Goal: Task Accomplishment & Management: Use online tool/utility

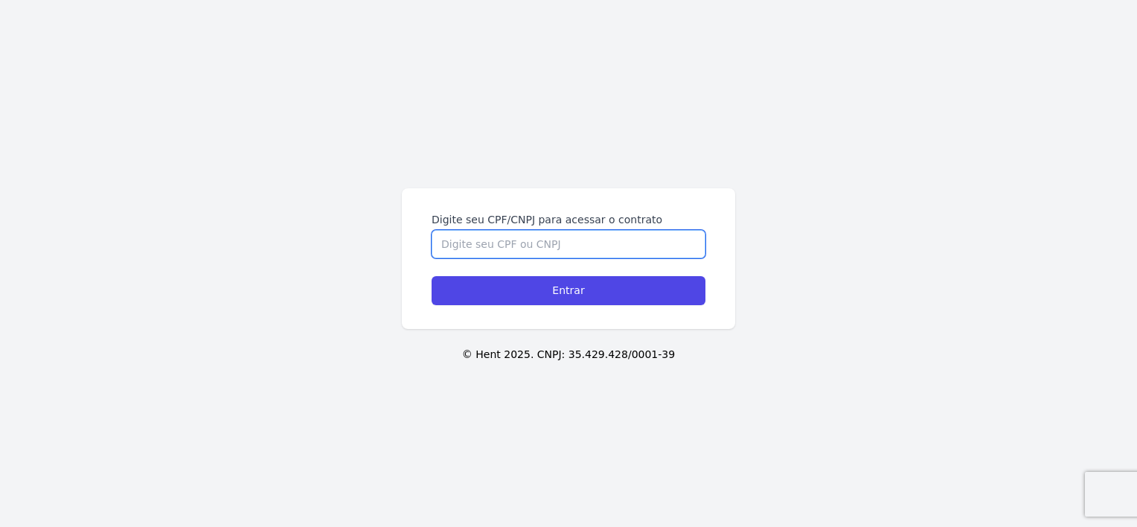
click at [491, 243] on input "Digite seu CPF/CNPJ para acessar o contrato" at bounding box center [568, 244] width 274 height 28
type input "02281865444"
click at [431, 276] on input "Entrar" at bounding box center [568, 290] width 274 height 29
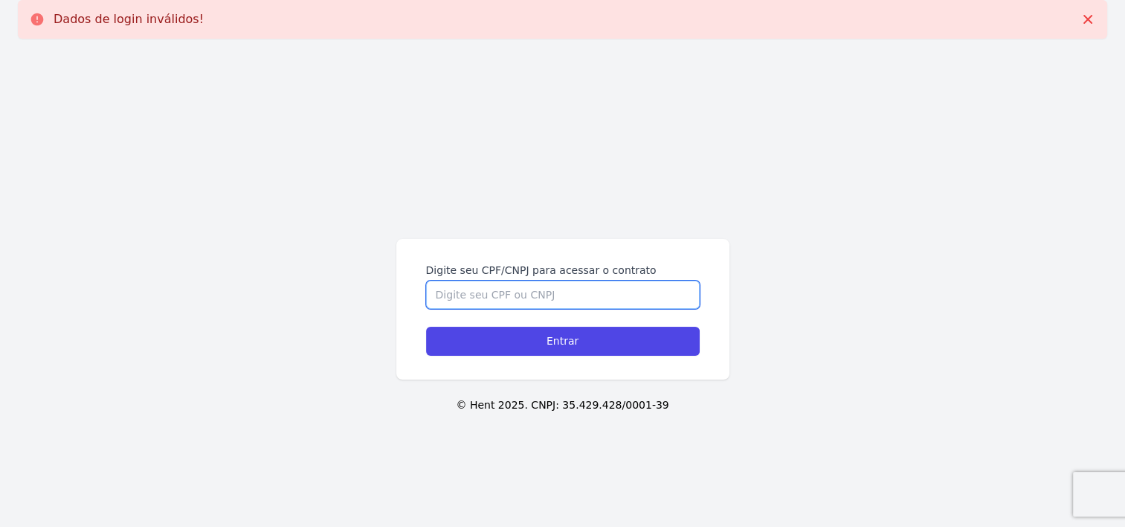
click at [492, 283] on input "Digite seu CPF/CNPJ para acessar o contrato" at bounding box center [563, 294] width 274 height 28
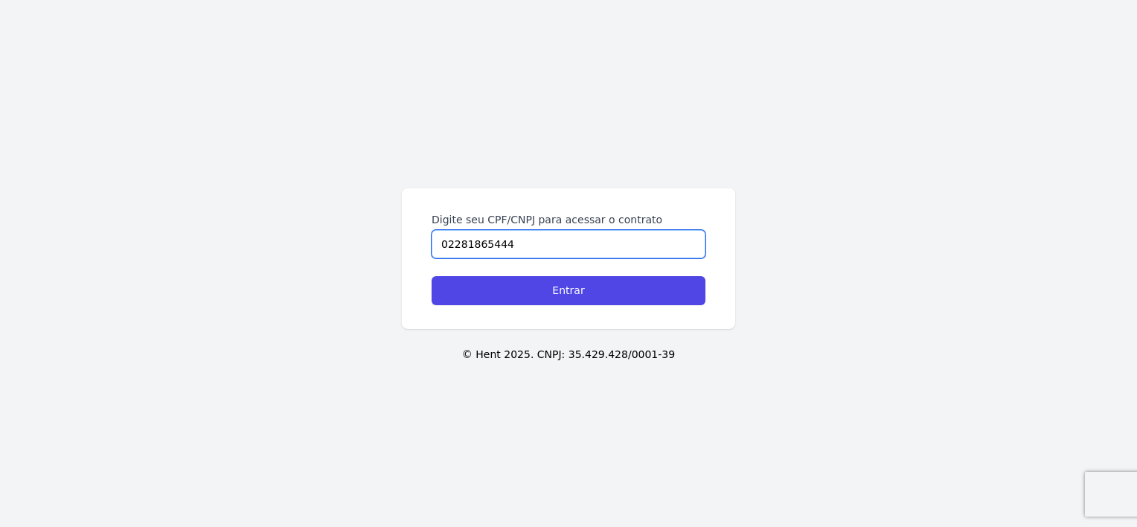
type input "02281865444"
click at [492, 283] on input "Entrar" at bounding box center [568, 290] width 274 height 29
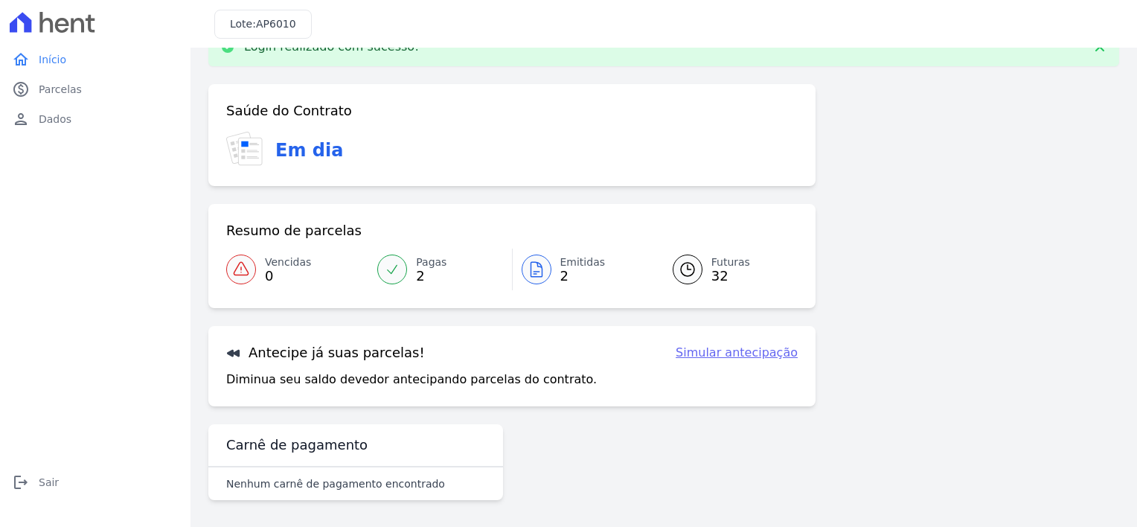
scroll to position [40, 0]
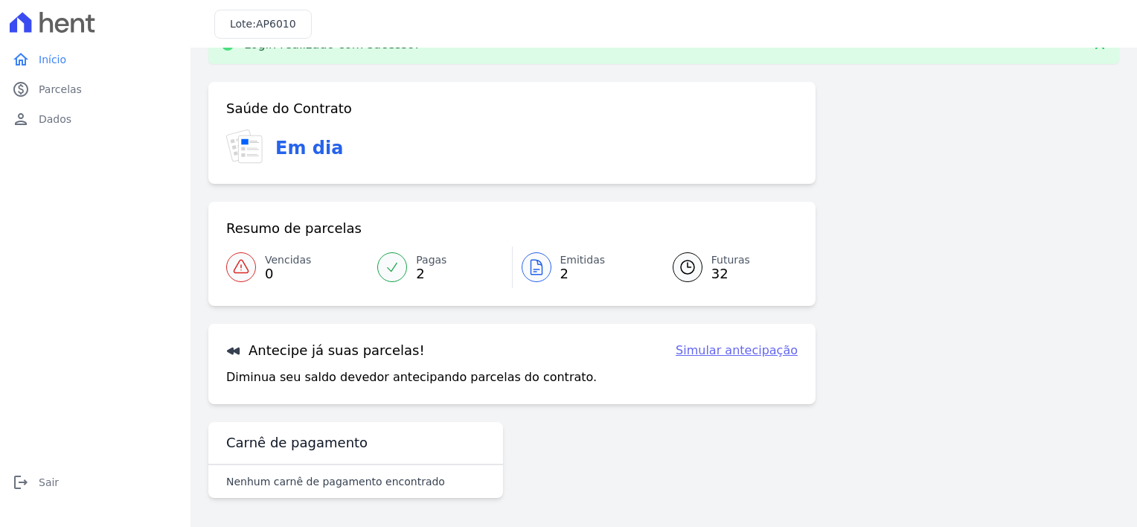
click at [701, 359] on link "Simular antecipação" at bounding box center [736, 350] width 122 height 18
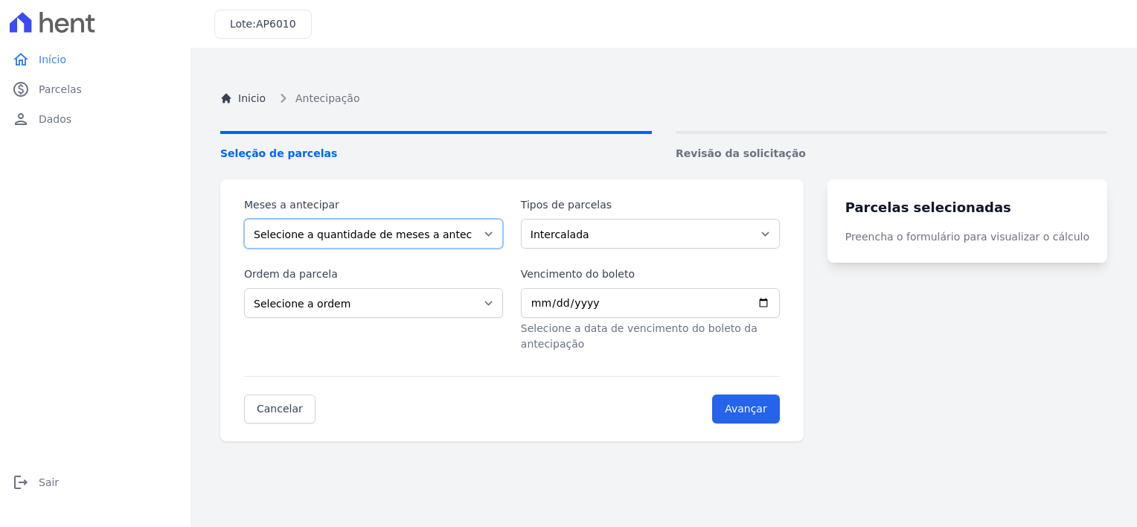
click at [485, 242] on select "Selecione a quantidade de meses a antecipar 1 2 3 4 5 6 7 8 9 10 11 12 13 14 15…" at bounding box center [373, 234] width 259 height 30
select select "2"
click at [244, 219] on select "Selecione a quantidade de meses a antecipar 1 2 3 4 5 6 7 8 9 10 11 12 13 14 15…" at bounding box center [373, 234] width 259 height 30
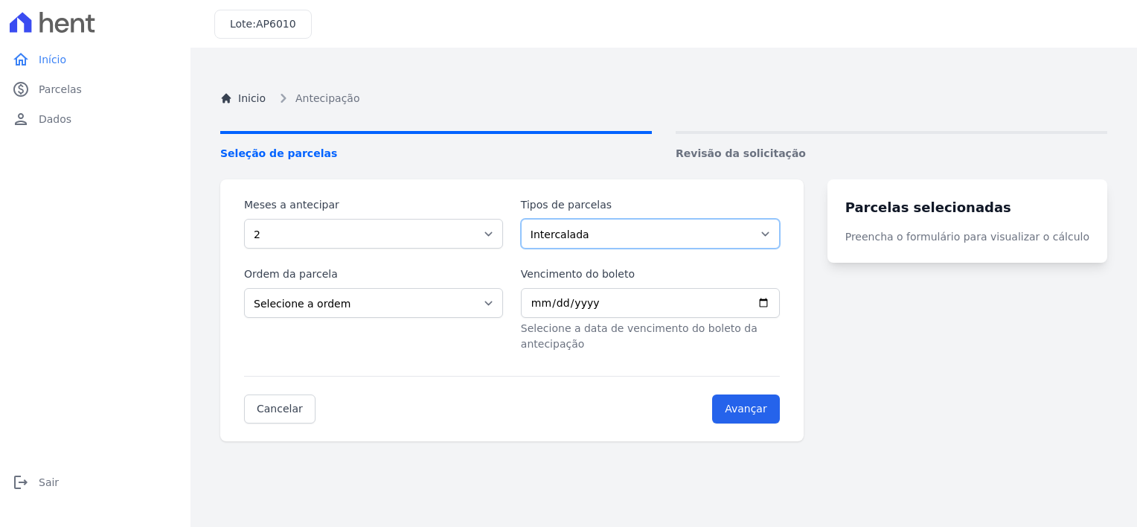
click at [769, 232] on select "Intercalada Sinal Parcela Normal" at bounding box center [650, 234] width 259 height 30
select select "standard"
click at [530, 219] on select "Intercalada Sinal Parcela Normal" at bounding box center [650, 234] width 259 height 30
click at [389, 306] on select "Selecione a ordem Últimas parcelas Primeiras parcelas" at bounding box center [373, 303] width 259 height 30
select select "ending"
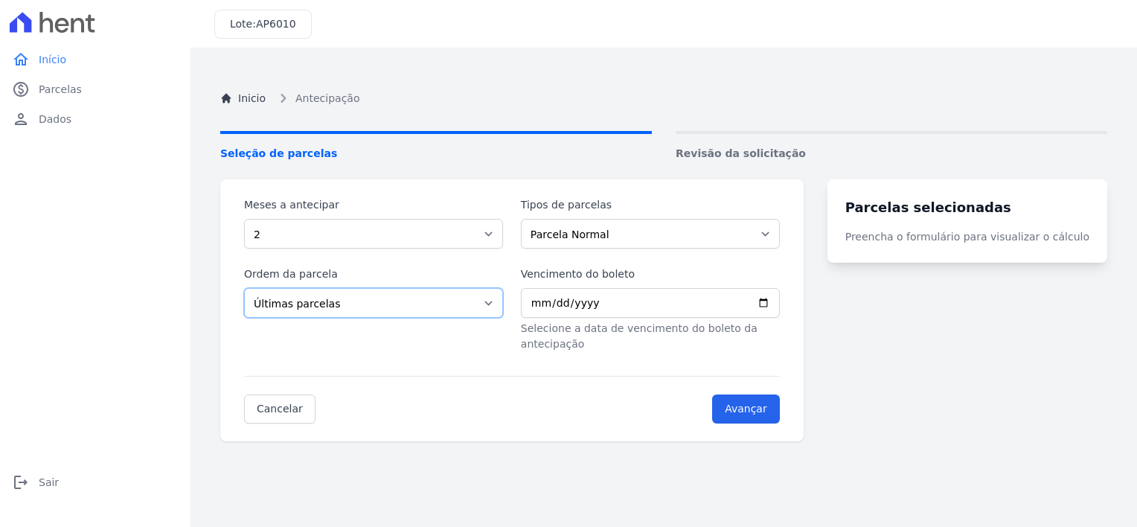
click at [244, 288] on select "Selecione a ordem Últimas parcelas Primeiras parcelas" at bounding box center [373, 303] width 259 height 30
click at [553, 308] on input "Vencimento do boleto" at bounding box center [650, 303] width 259 height 30
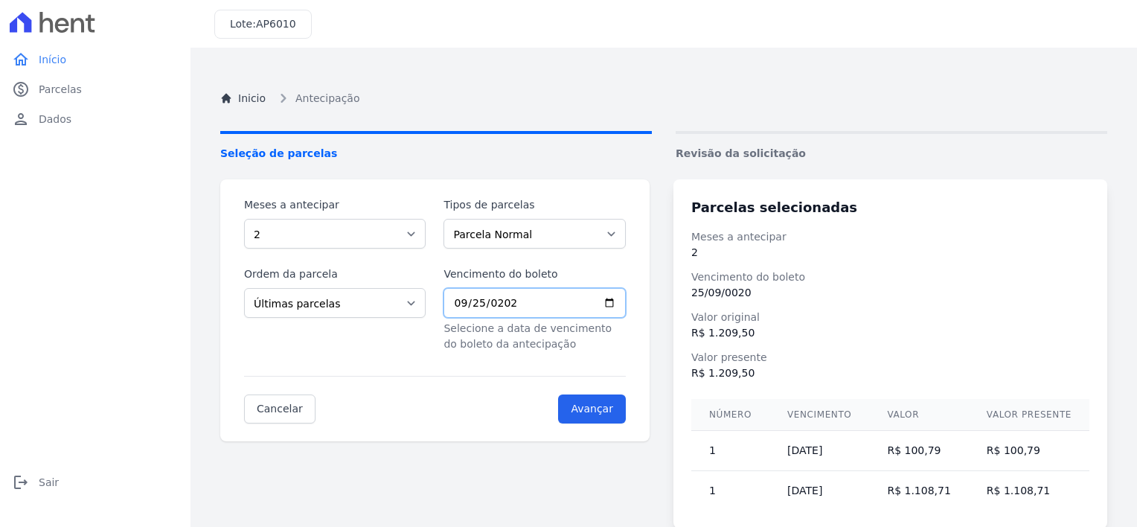
type input "2025-09-25"
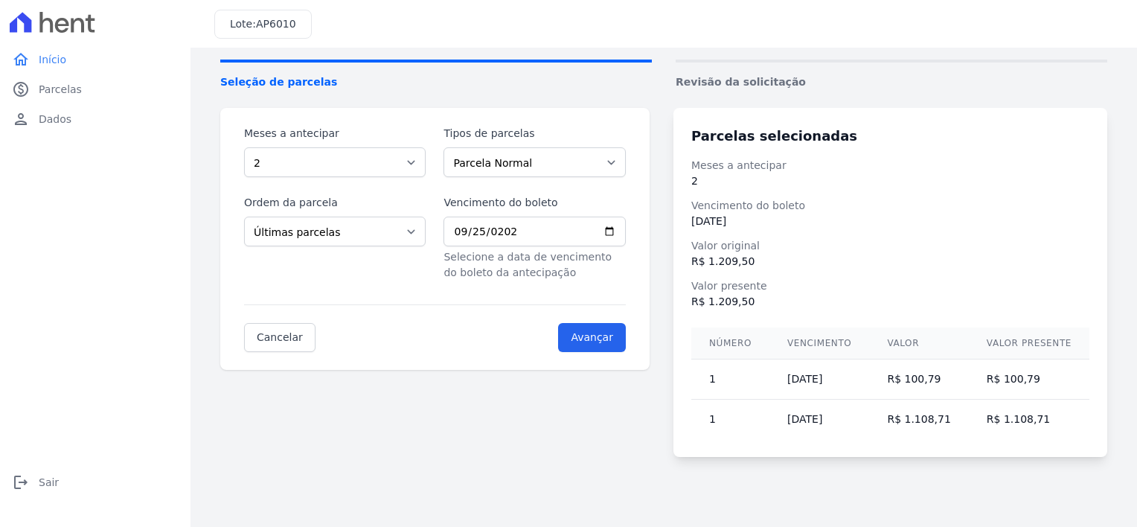
scroll to position [83, 0]
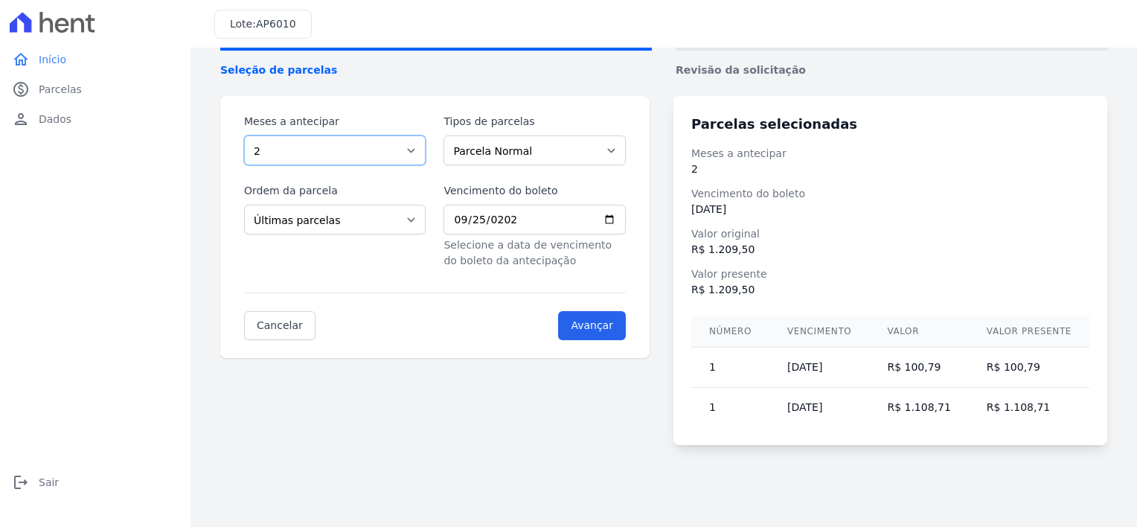
click at [400, 155] on select "Selecione a quantidade de meses a antecipar 1 2 3 4 5 6 7 8 9 10 11 12 13 14 15…" at bounding box center [334, 150] width 181 height 30
select select "1"
click at [244, 135] on select "Selecione a quantidade de meses a antecipar 1 2 3 4 5 6 7 8 9 10 11 12 13 14 15…" at bounding box center [334, 150] width 181 height 30
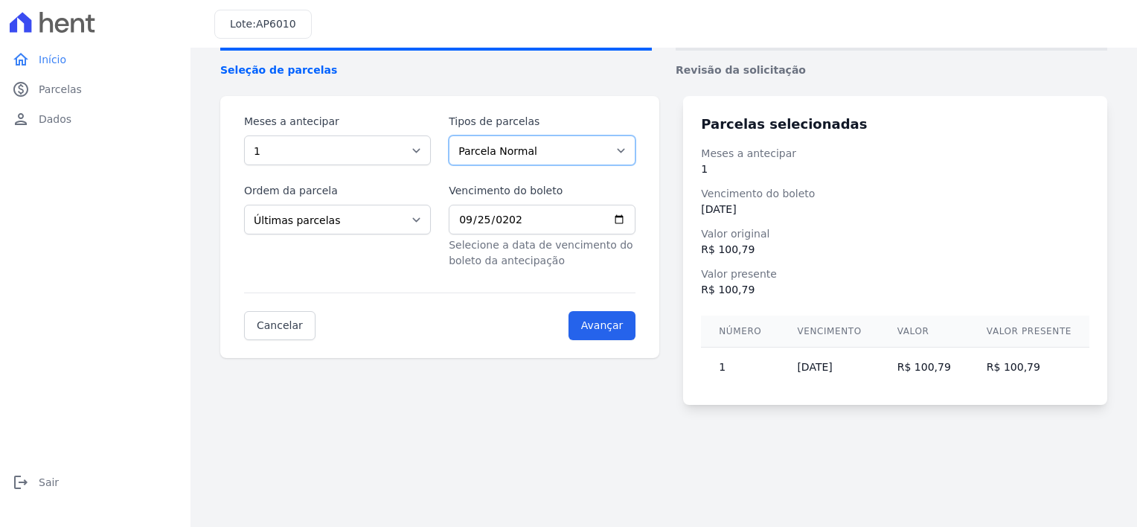
click at [608, 151] on select "Intercalada Sinal Parcela Normal" at bounding box center [542, 150] width 187 height 30
click at [453, 135] on select "Intercalada Sinal Parcela Normal" at bounding box center [542, 150] width 187 height 30
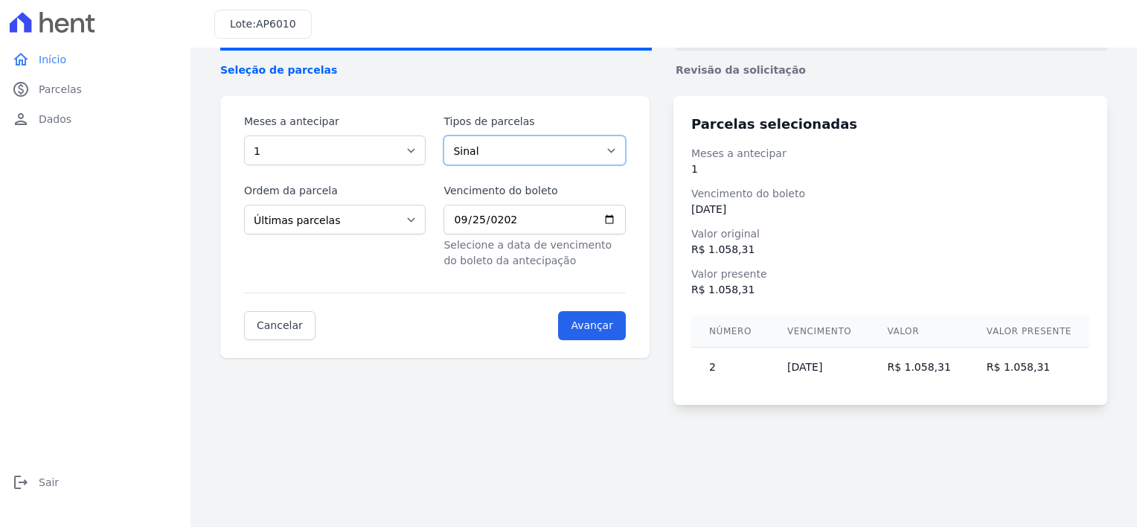
click at [580, 150] on select "Intercalada Sinal Parcela Normal" at bounding box center [533, 150] width 181 height 30
click at [449, 135] on select "Intercalada Sinal Parcela Normal" at bounding box center [533, 150] width 181 height 30
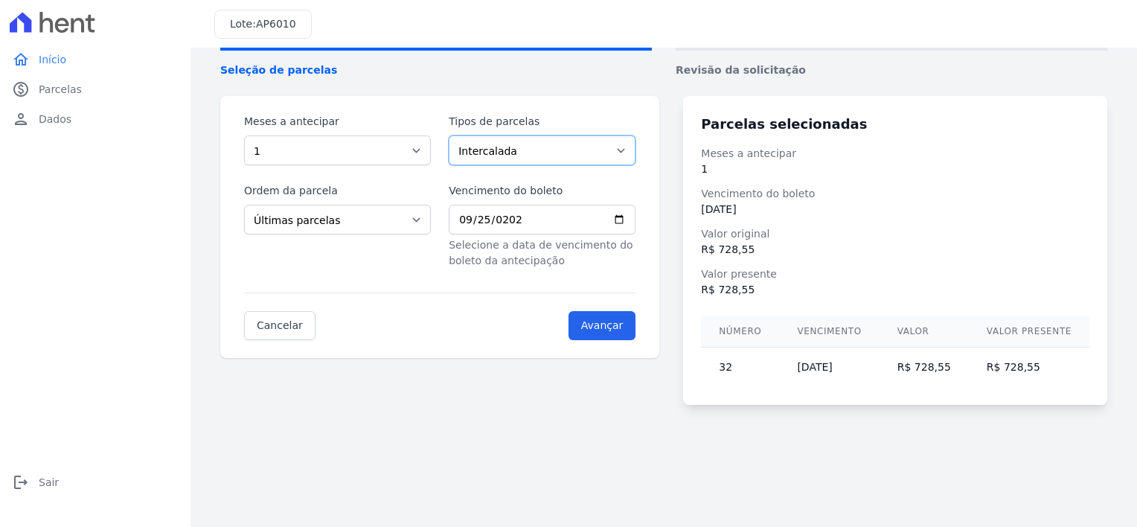
click at [585, 144] on select "Intercalada Sinal Parcela Normal" at bounding box center [542, 150] width 187 height 30
select select "standard"
click at [453, 135] on select "Intercalada Sinal Parcela Normal" at bounding box center [542, 150] width 187 height 30
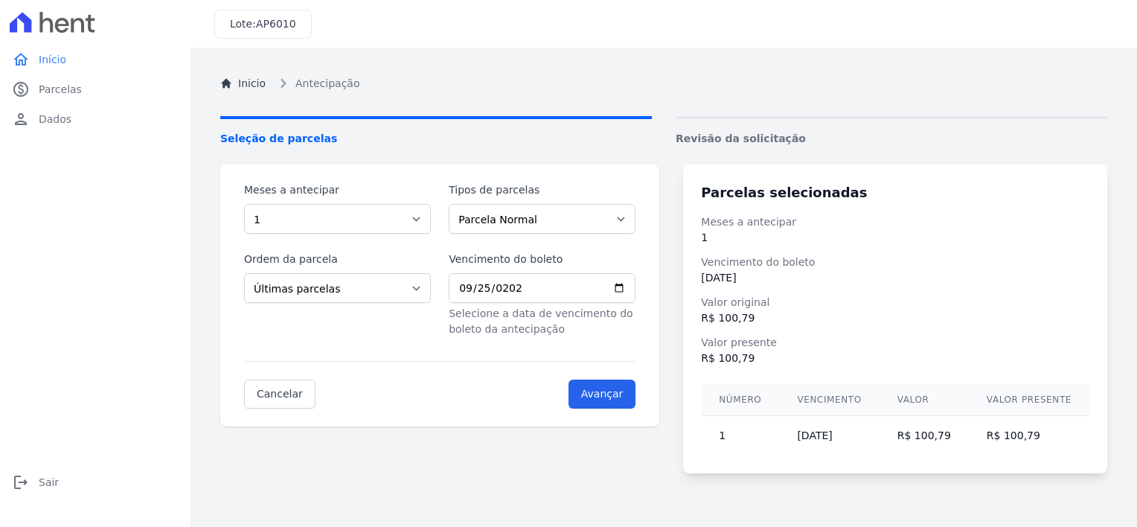
scroll to position [0, 0]
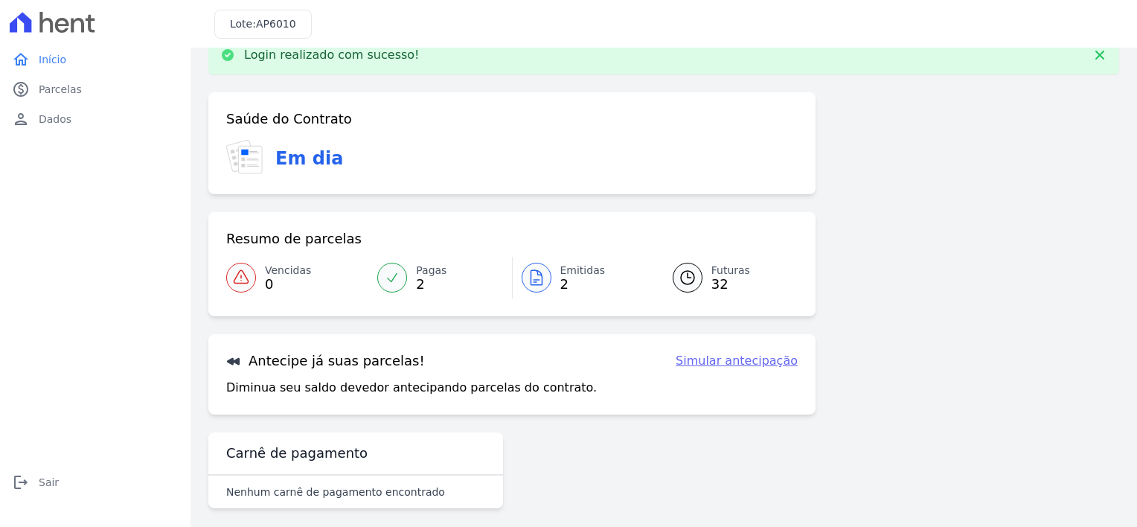
scroll to position [40, 0]
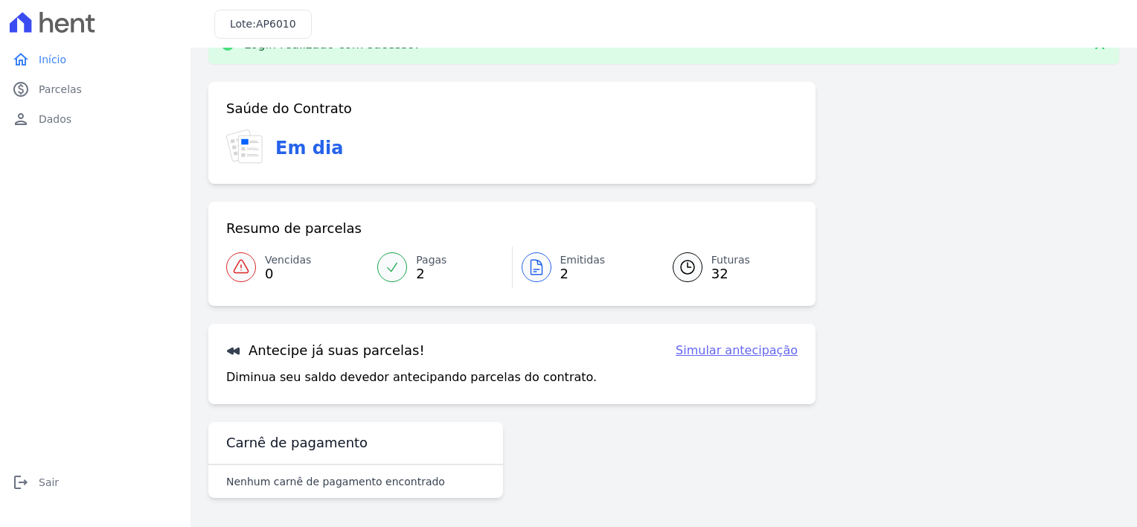
click at [681, 266] on icon at bounding box center [687, 266] width 13 height 13
